Goal: Task Accomplishment & Management: Complete application form

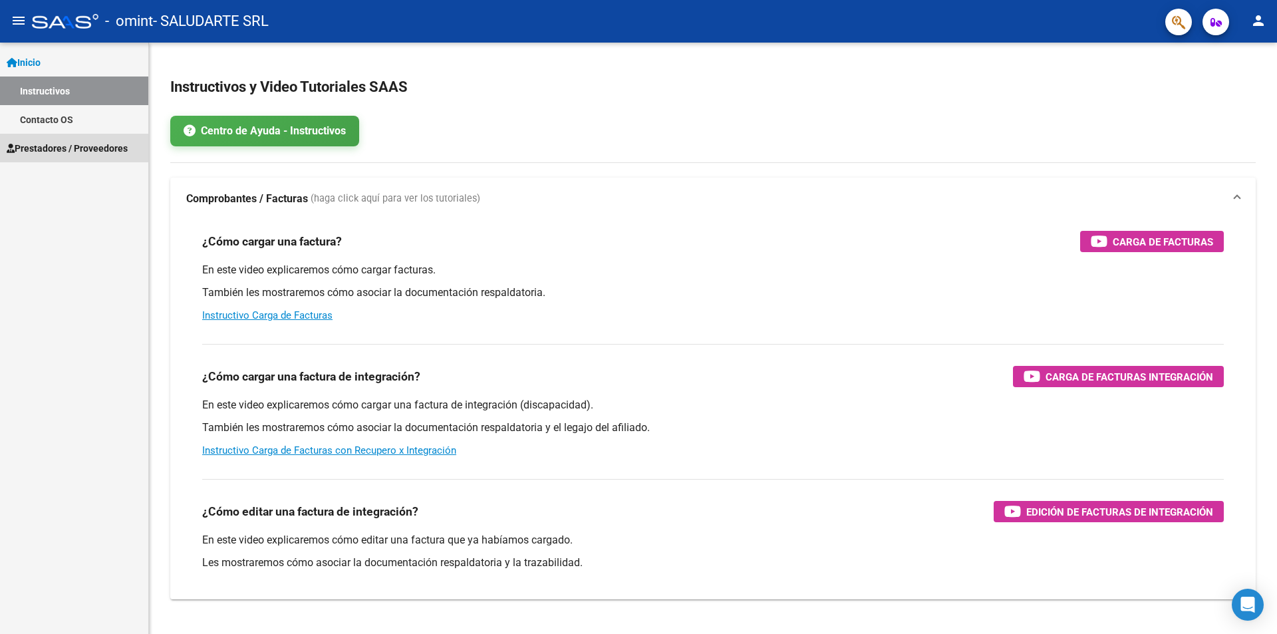
click at [45, 148] on span "Prestadores / Proveedores" at bounding box center [67, 148] width 121 height 15
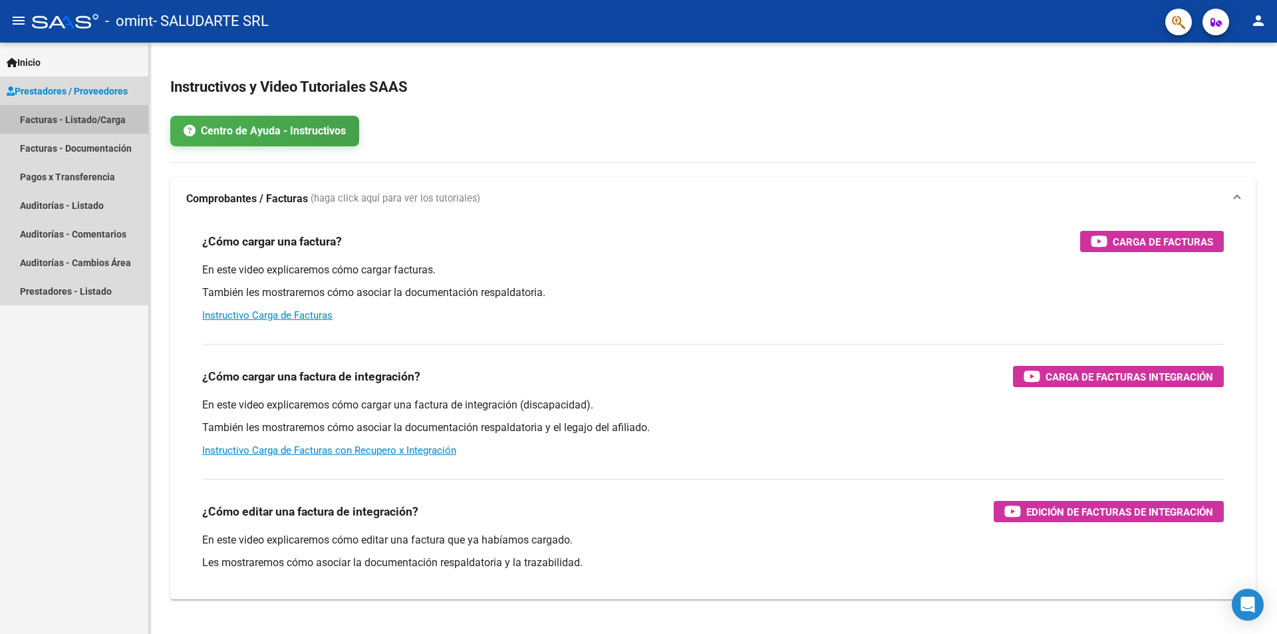
click at [42, 120] on link "Facturas - Listado/Carga" at bounding box center [74, 119] width 148 height 29
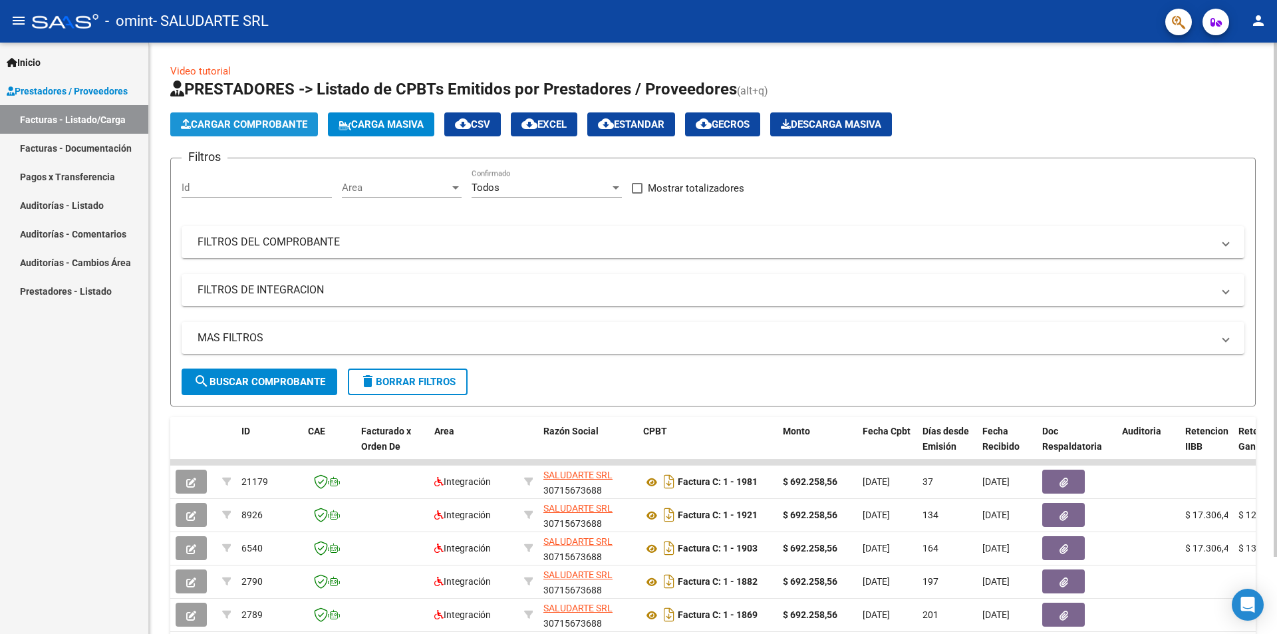
click at [262, 122] on span "Cargar Comprobante" at bounding box center [244, 124] width 126 height 12
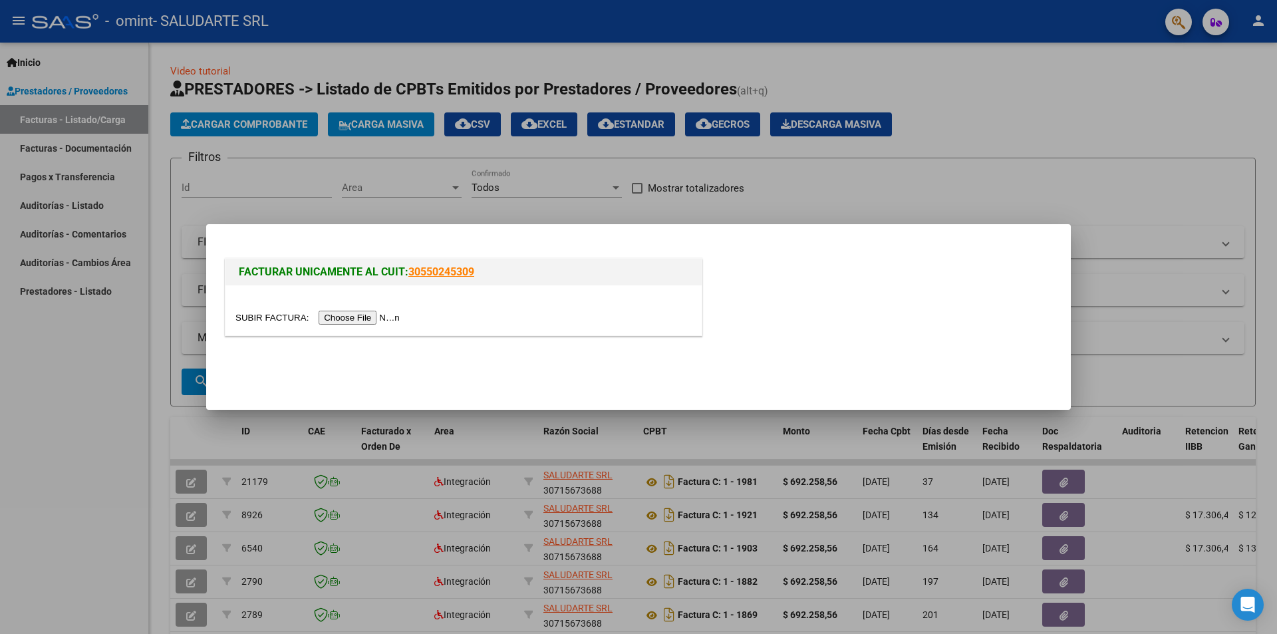
click at [376, 317] on input "file" at bounding box center [319, 318] width 168 height 14
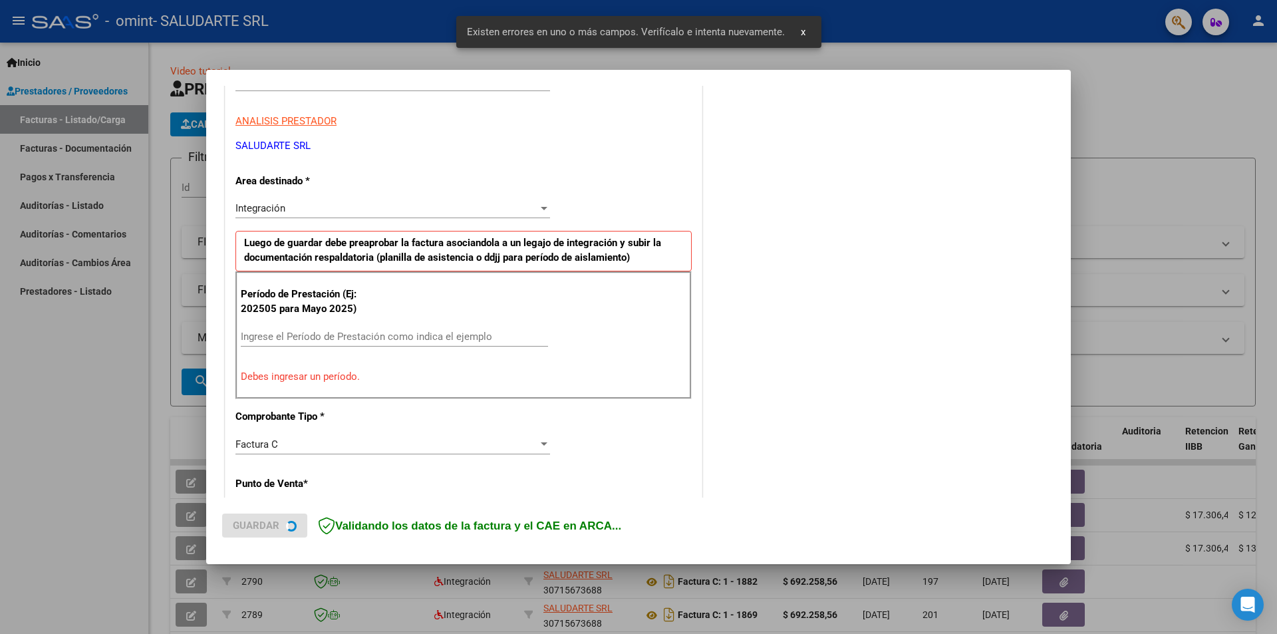
scroll to position [232, 0]
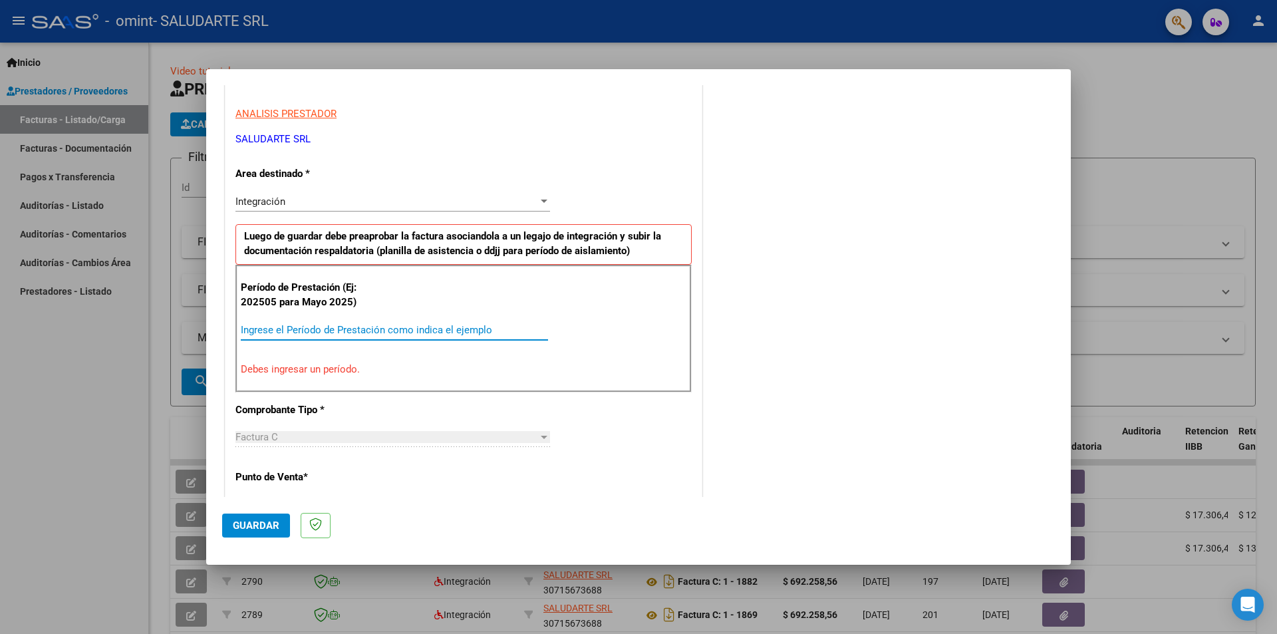
click at [270, 326] on input "Ingrese el Período de Prestación como indica el ejemplo" at bounding box center [394, 330] width 307 height 12
type input "3"
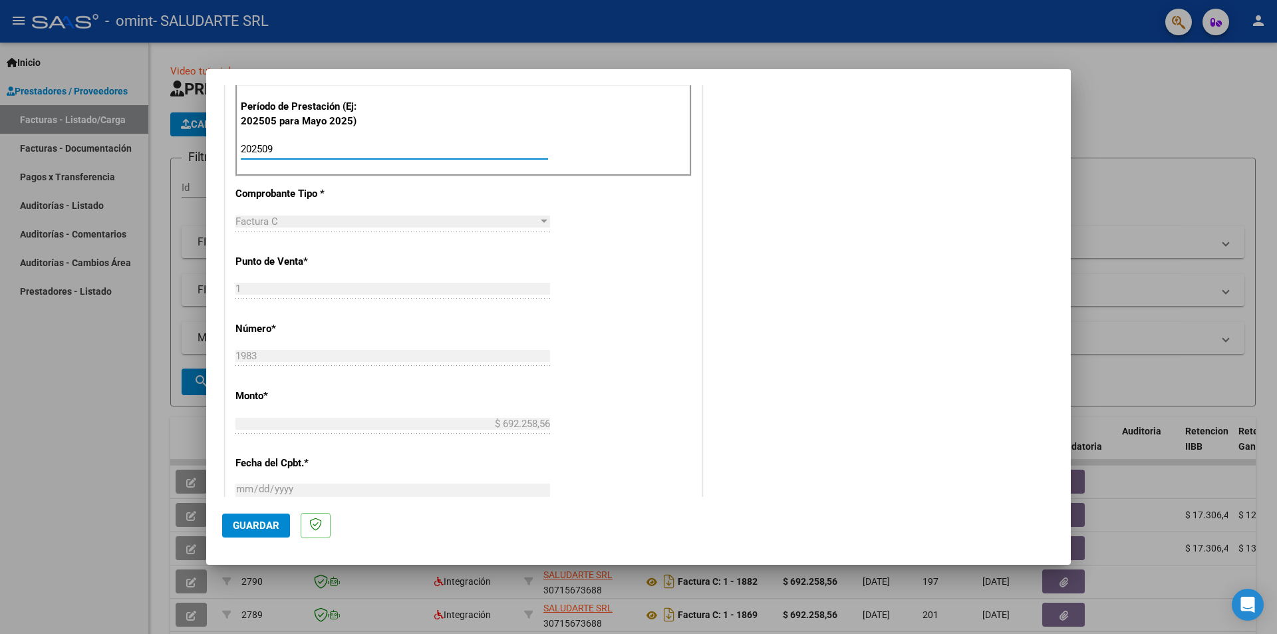
scroll to position [432, 0]
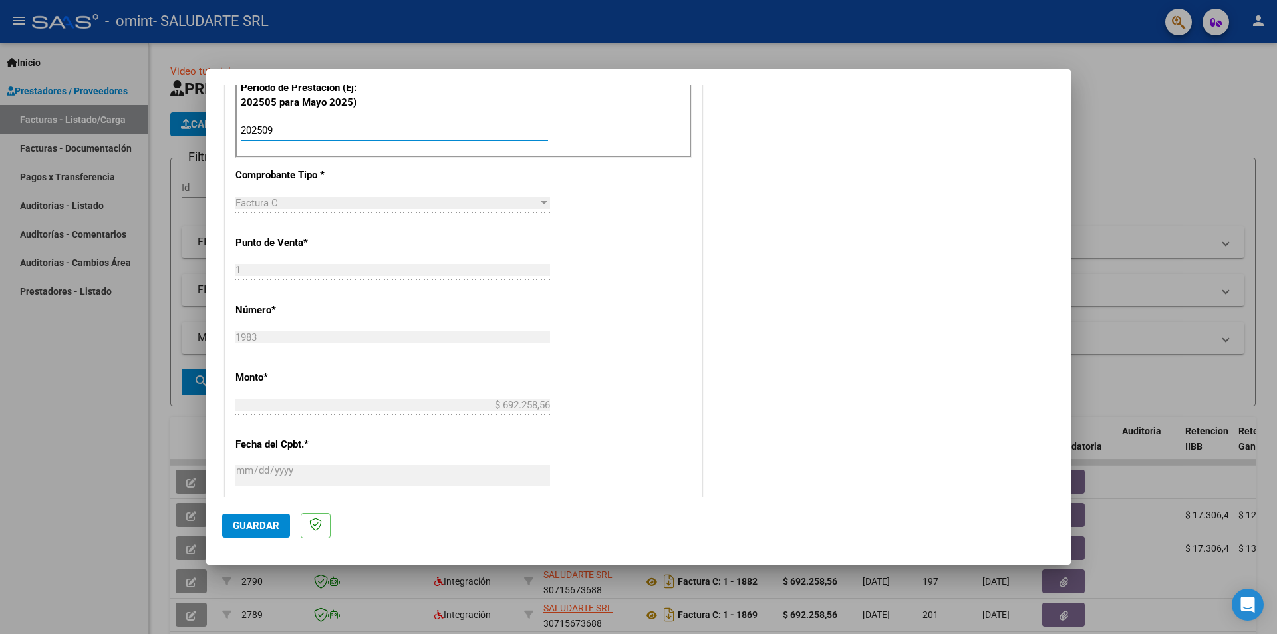
type input "202509"
click at [256, 525] on span "Guardar" at bounding box center [256, 525] width 47 height 12
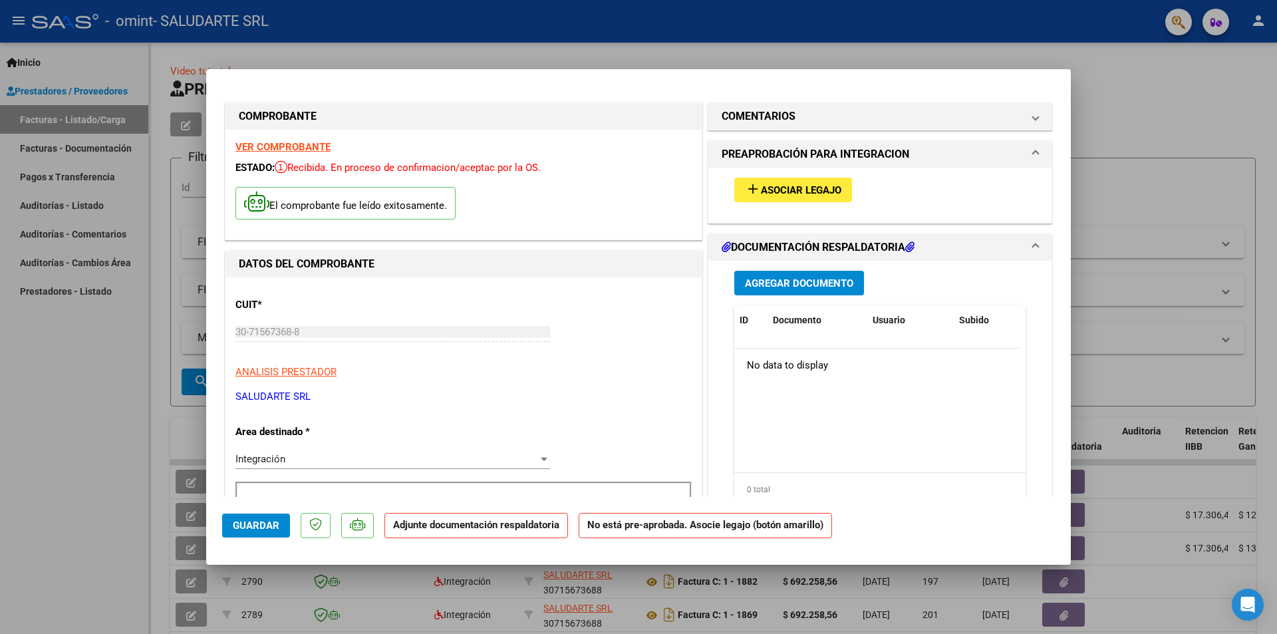
click at [796, 189] on span "Asociar Legajo" at bounding box center [801, 190] width 80 height 12
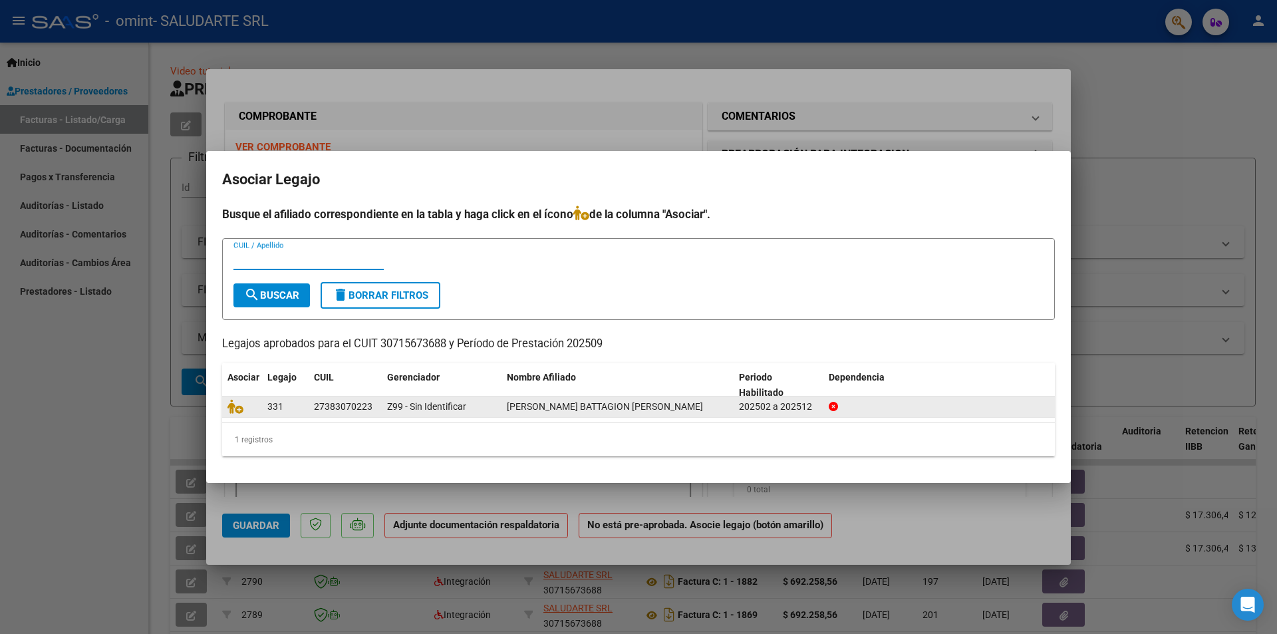
click at [833, 404] on icon at bounding box center [833, 406] width 9 height 9
click at [718, 408] on div "[PERSON_NAME] BATTAGION [PERSON_NAME]" at bounding box center [618, 406] width 222 height 15
click at [239, 409] on icon at bounding box center [235, 406] width 16 height 15
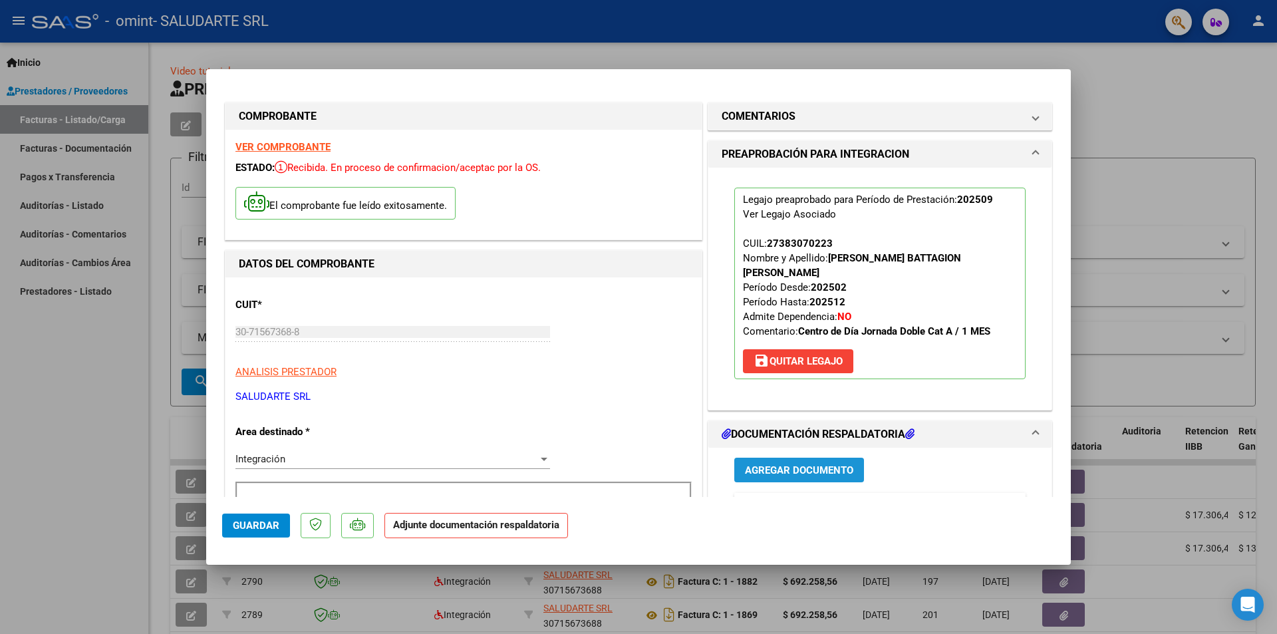
click at [785, 464] on span "Agregar Documento" at bounding box center [799, 470] width 108 height 12
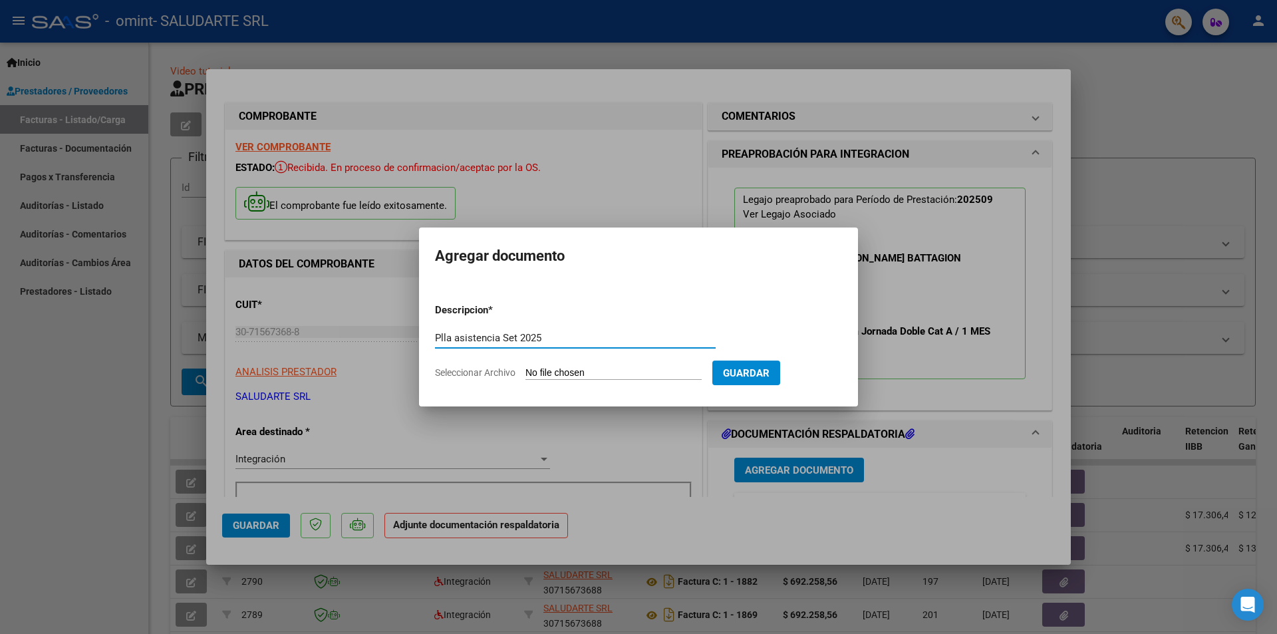
type input "Plla asistencia Set 2025"
click at [577, 374] on input "Seleccionar Archivo" at bounding box center [613, 373] width 176 height 13
type input "C:\fakepath\SALUDARTE_ASIST_SCORDO AGOSTINA_SEPT 2025.pdf"
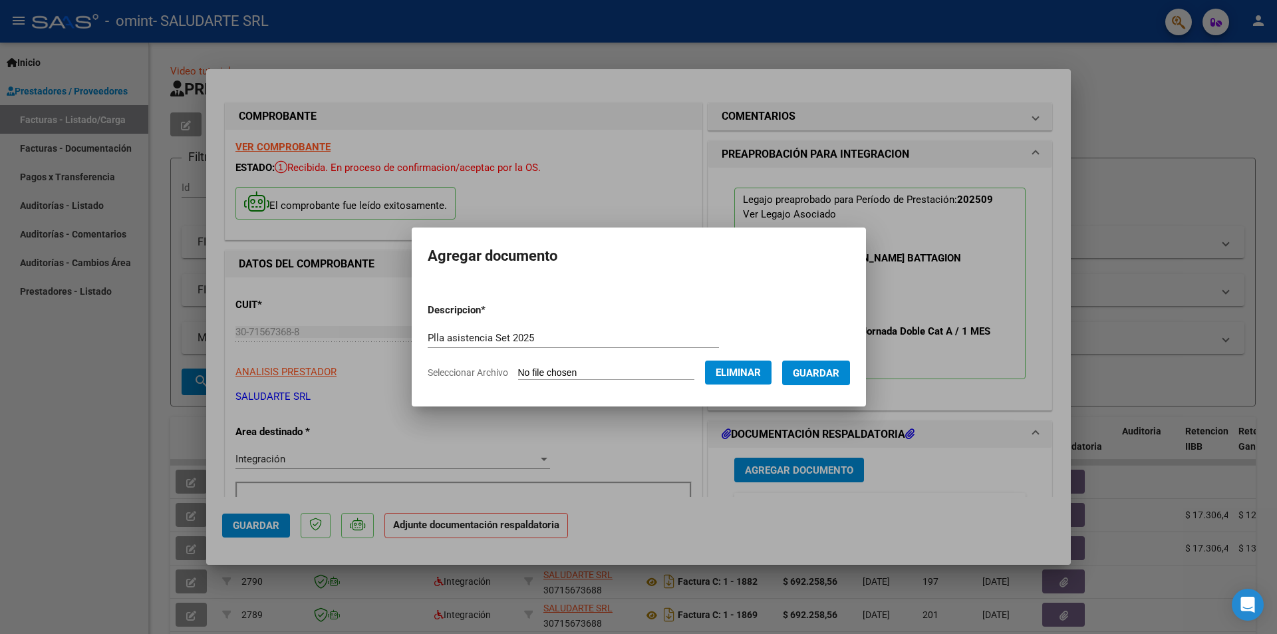
click at [829, 372] on span "Guardar" at bounding box center [816, 373] width 47 height 12
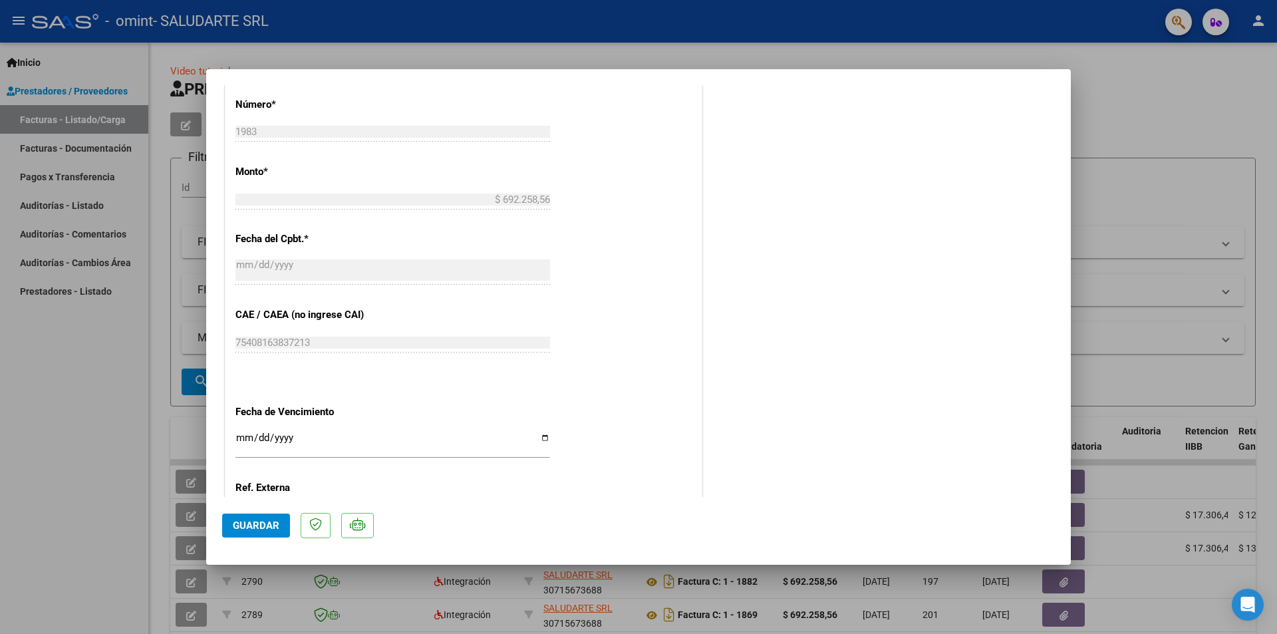
scroll to position [665, 0]
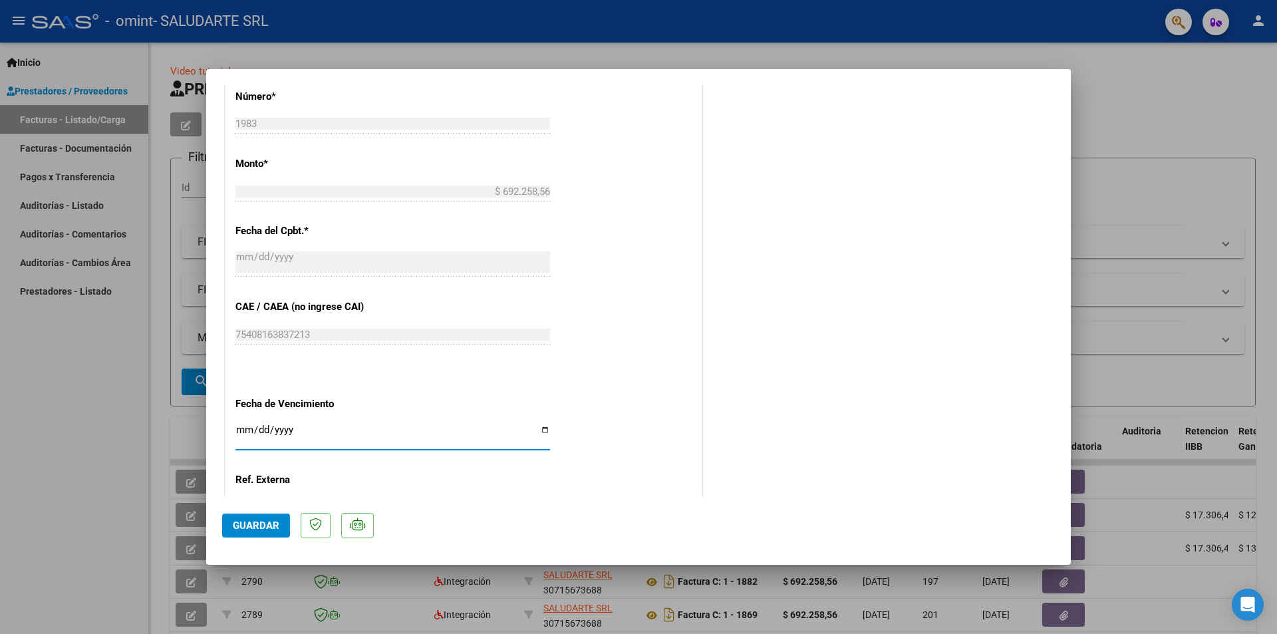
click at [275, 430] on input "Ingresar la fecha" at bounding box center [392, 434] width 315 height 21
type input "[DATE]"
click at [254, 526] on span "Guardar" at bounding box center [256, 525] width 47 height 12
click at [406, 573] on div at bounding box center [638, 317] width 1277 height 634
type input "$ 0,00"
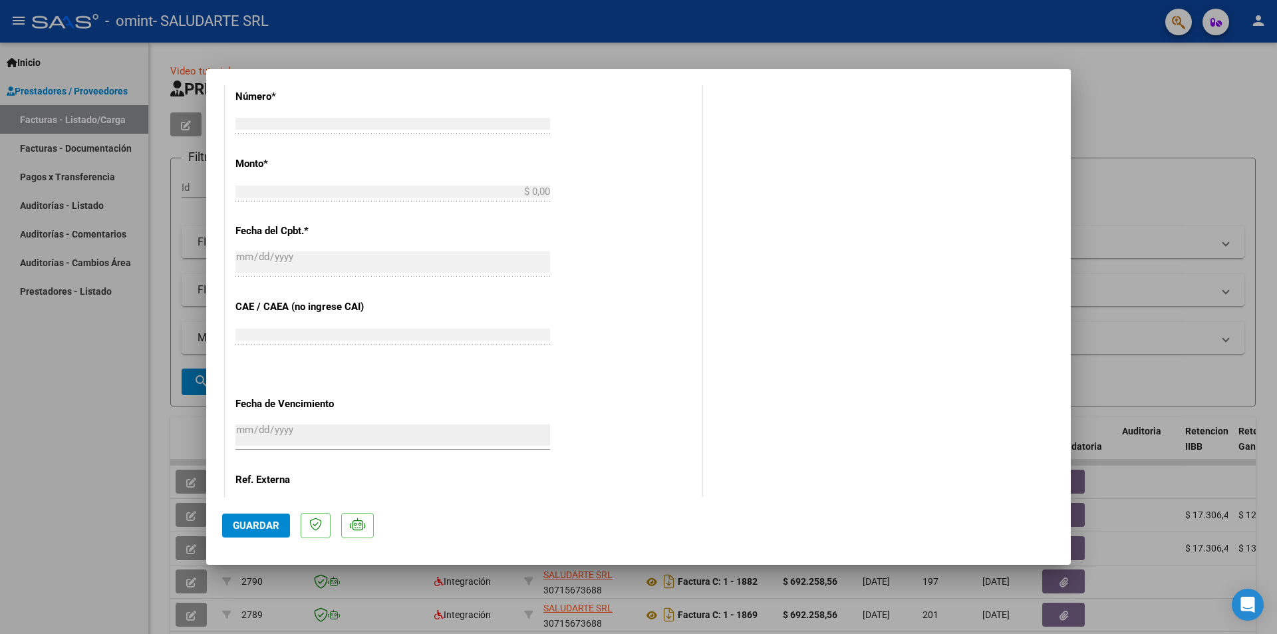
scroll to position [0, 0]
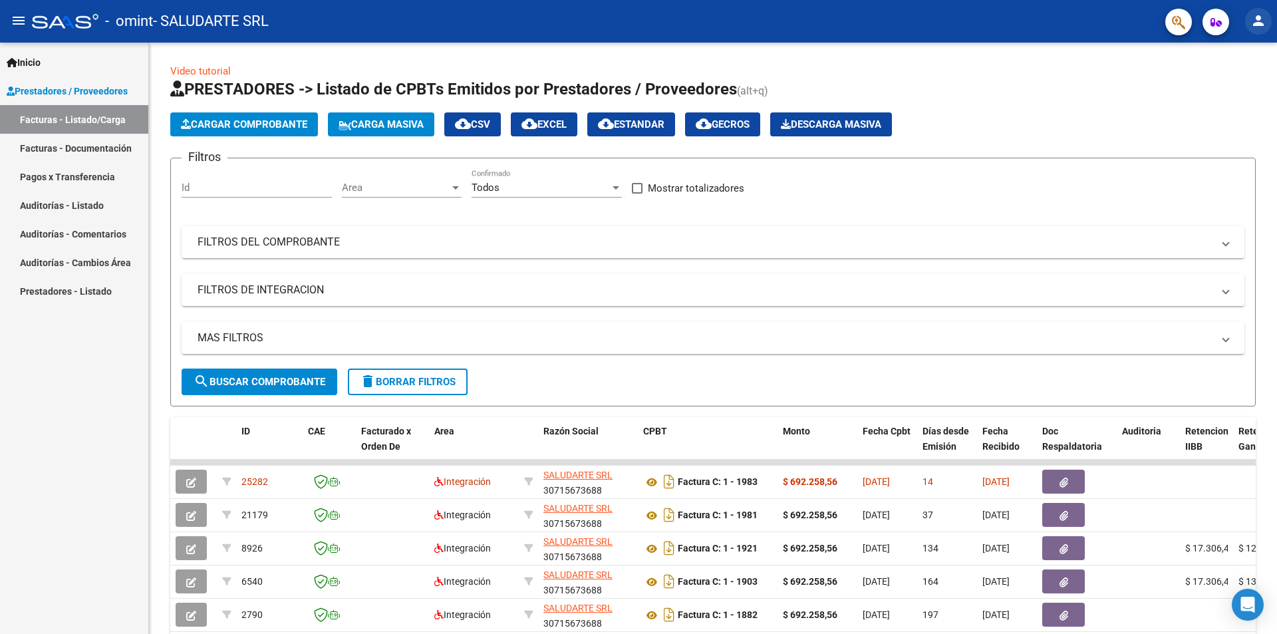
click at [1260, 24] on mat-icon "person" at bounding box center [1259, 21] width 16 height 16
click at [1238, 89] on button "exit_to_app Salir" at bounding box center [1231, 88] width 81 height 32
